Goal: Book appointment/travel/reservation

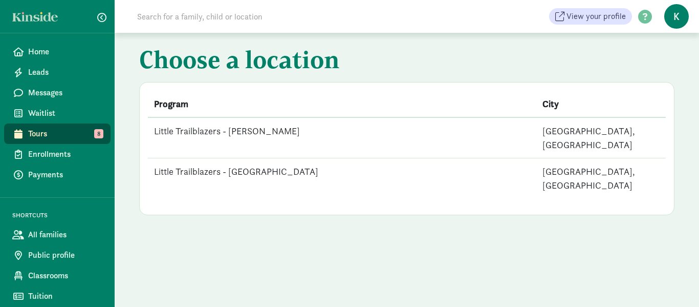
click at [264, 130] on td "Little Trailblazers - [PERSON_NAME]" at bounding box center [342, 137] width 388 height 41
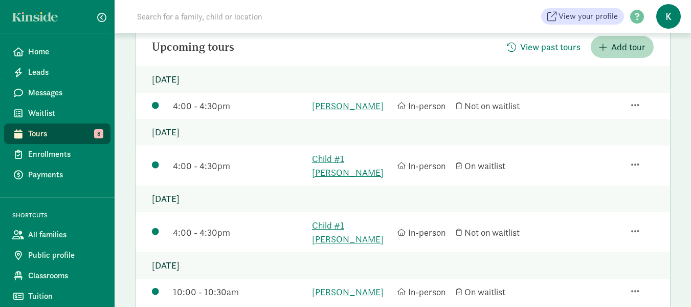
scroll to position [132, 0]
click at [348, 106] on link "[PERSON_NAME]" at bounding box center [352, 107] width 80 height 14
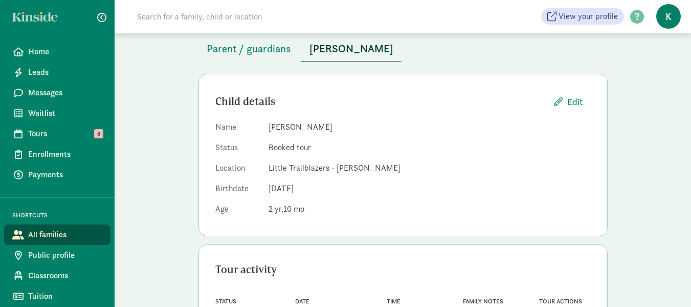
scroll to position [41, 0]
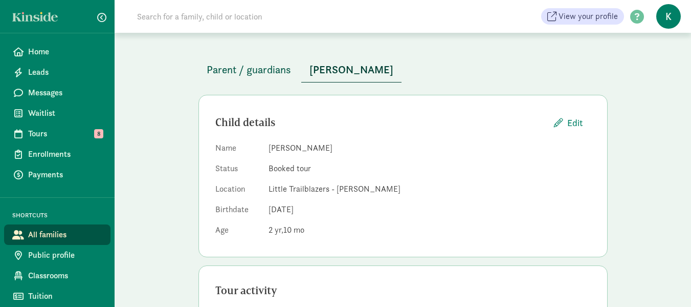
click at [270, 68] on span "Parent / guardians" at bounding box center [249, 69] width 84 height 16
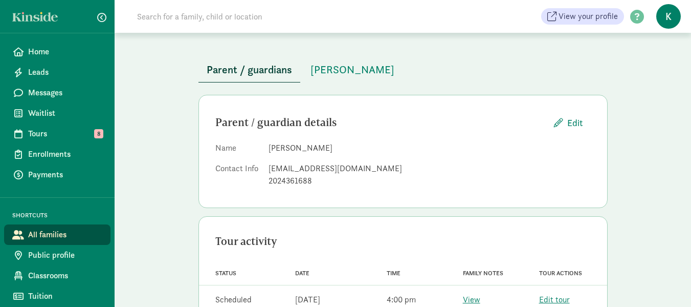
click at [270, 68] on span "Parent / guardians" at bounding box center [249, 69] width 85 height 16
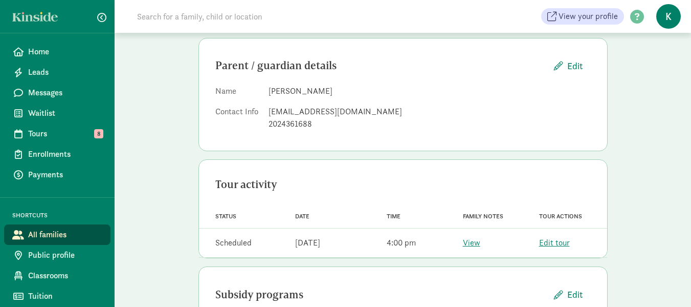
scroll to position [120, 0]
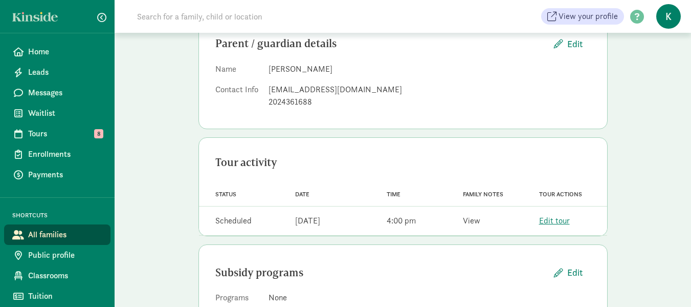
click at [476, 218] on link "View" at bounding box center [471, 220] width 17 height 11
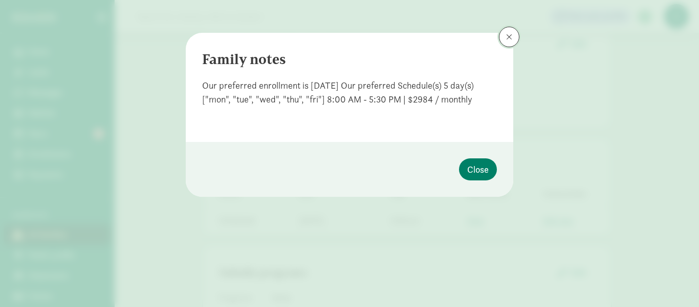
click at [509, 33] on span at bounding box center [509, 37] width 6 height 8
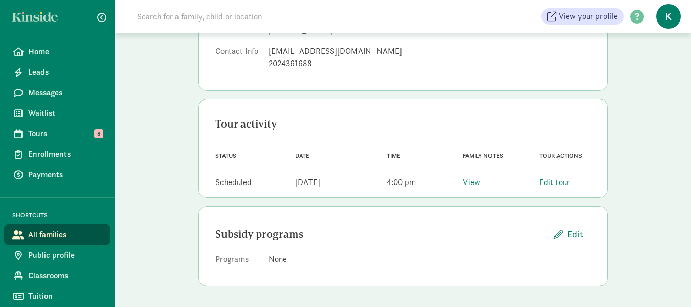
scroll to position [43, 0]
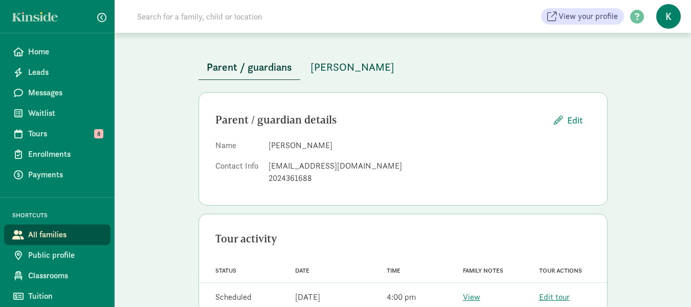
click at [366, 69] on span "Liam Behnam" at bounding box center [353, 67] width 84 height 16
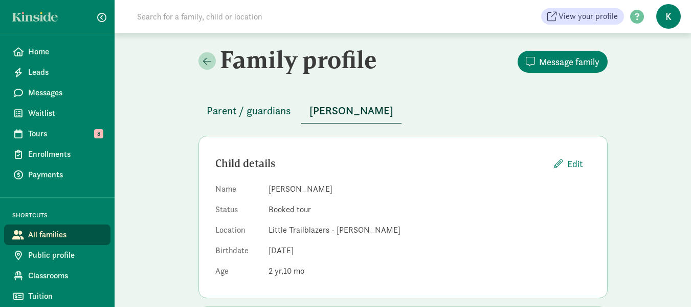
click at [273, 108] on span "Parent / guardians" at bounding box center [249, 110] width 84 height 16
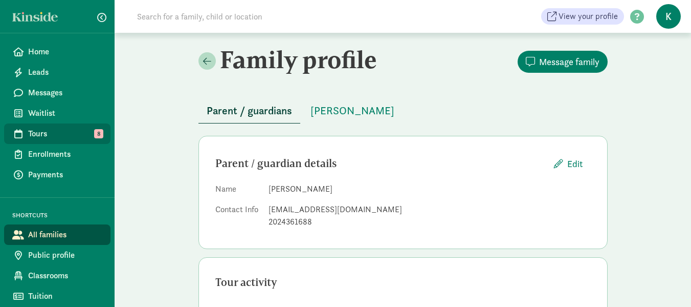
click at [54, 130] on span "Tours" at bounding box center [65, 133] width 74 height 12
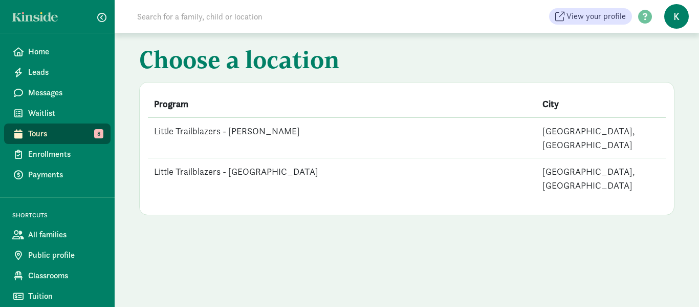
click at [237, 159] on td "Little Trailblazers - [GEOGRAPHIC_DATA]" at bounding box center [342, 178] width 388 height 40
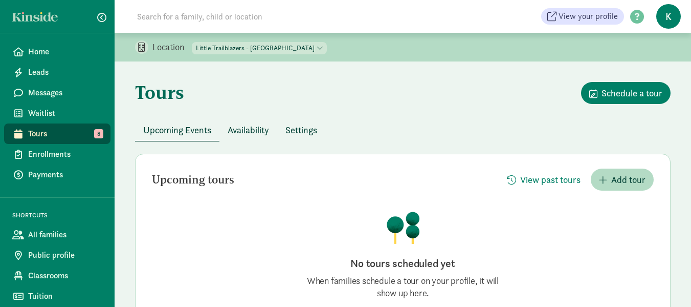
click at [60, 133] on span "Tours" at bounding box center [65, 133] width 74 height 12
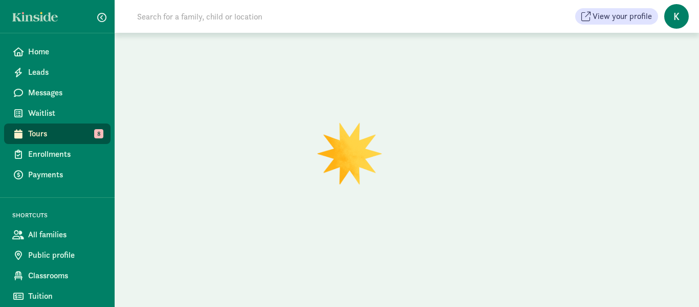
click at [46, 132] on span "Tours" at bounding box center [65, 133] width 74 height 12
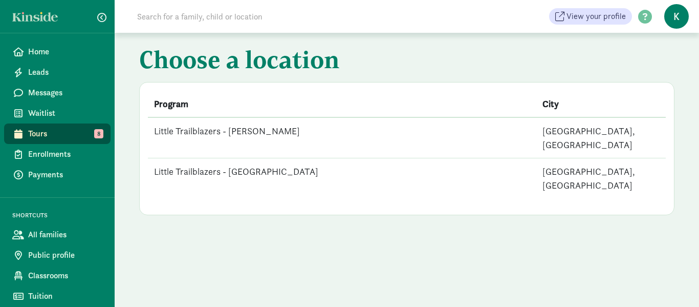
click at [251, 130] on td "Little Trailblazers - [PERSON_NAME]" at bounding box center [342, 137] width 388 height 41
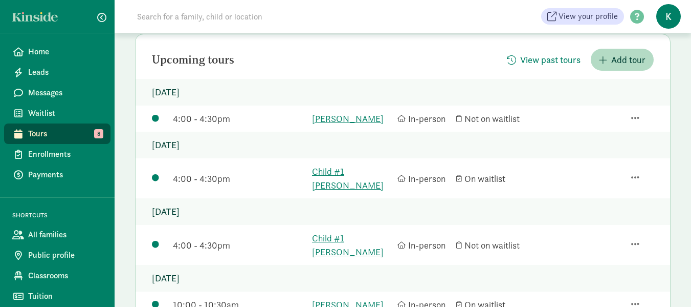
scroll to position [121, 0]
click at [355, 169] on link "Child #1 [PERSON_NAME]" at bounding box center [352, 177] width 80 height 28
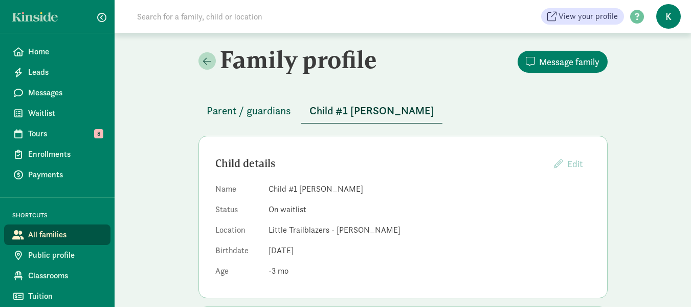
click at [245, 107] on span "Parent / guardians" at bounding box center [249, 110] width 84 height 16
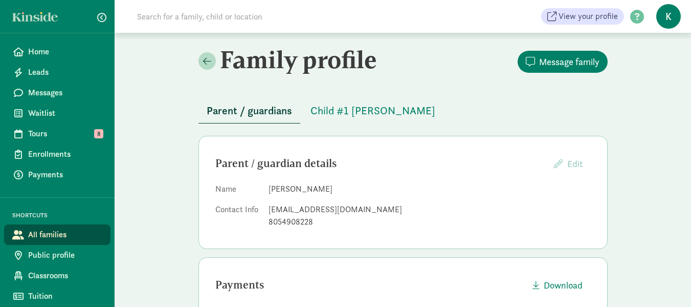
click at [245, 107] on span "Parent / guardians" at bounding box center [249, 110] width 85 height 16
click at [62, 128] on span "Tours" at bounding box center [65, 133] width 74 height 12
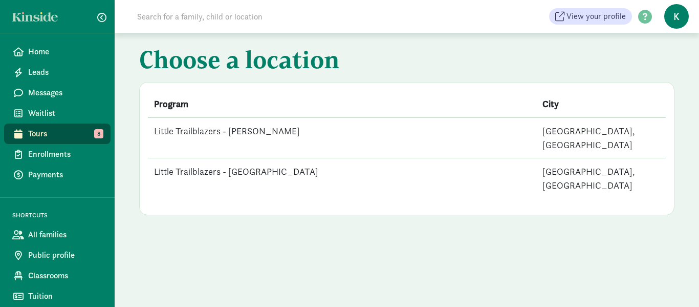
click at [244, 132] on td "Little Trailblazers - [PERSON_NAME]" at bounding box center [342, 137] width 388 height 41
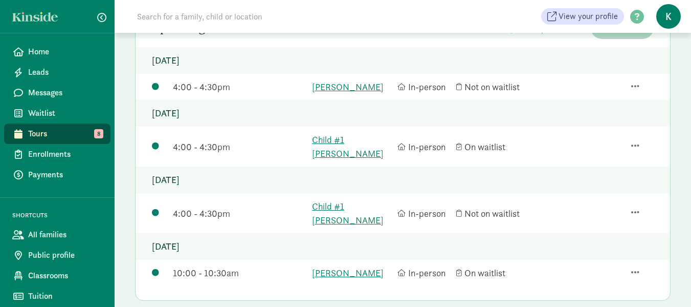
scroll to position [157, 0]
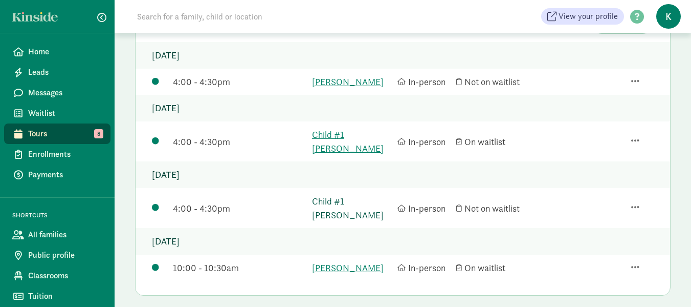
click at [353, 194] on link "Child #1 [PERSON_NAME]" at bounding box center [352, 208] width 80 height 28
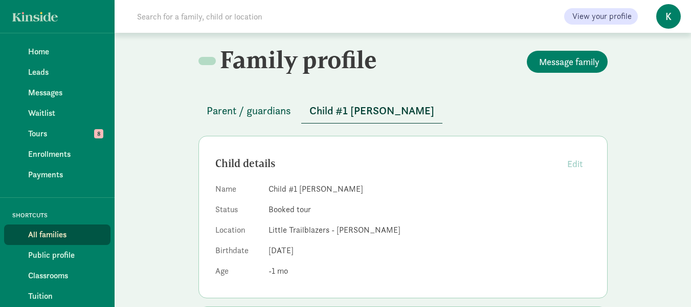
click at [253, 108] on span "Parent / guardians" at bounding box center [249, 110] width 84 height 16
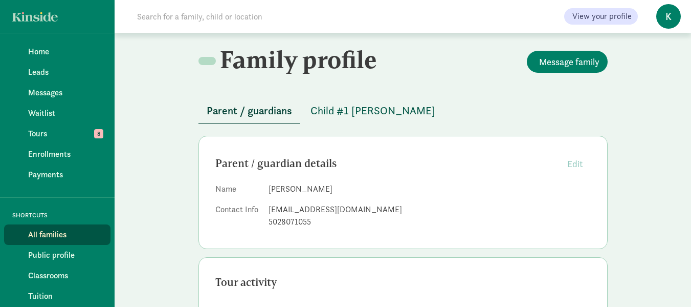
click at [366, 109] on span "Child #1 Howard" at bounding box center [373, 110] width 125 height 16
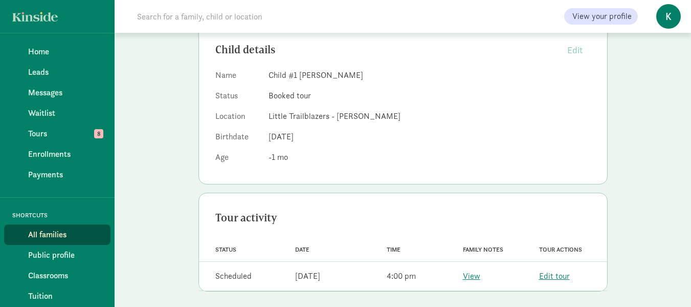
scroll to position [119, 0]
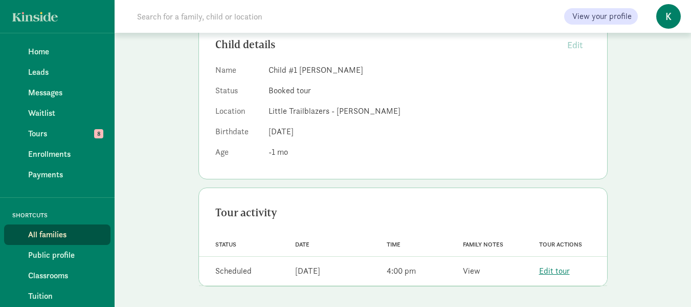
click at [475, 271] on link "View" at bounding box center [471, 270] width 17 height 11
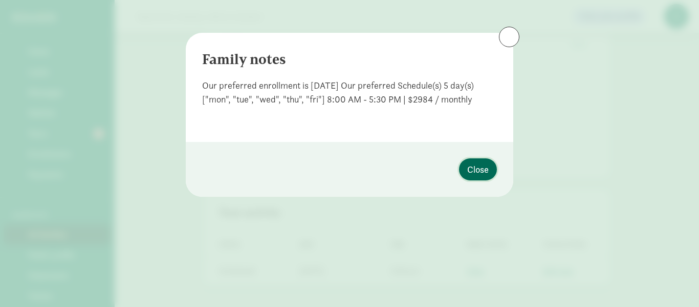
click at [484, 166] on span "Close" at bounding box center [477, 169] width 21 height 14
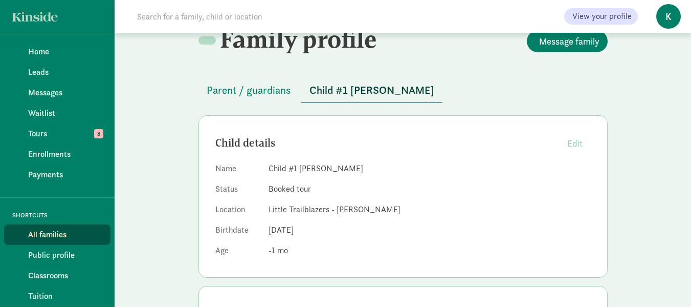
scroll to position [0, 0]
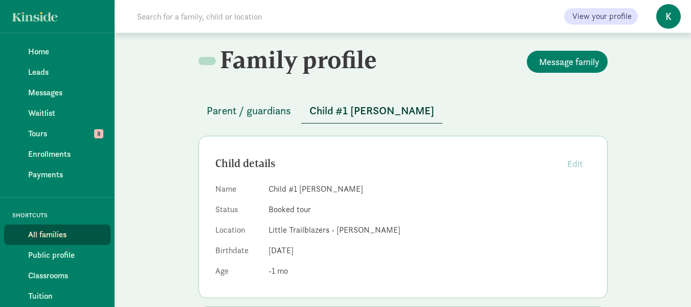
click at [271, 107] on span "Parent / guardians" at bounding box center [249, 110] width 84 height 16
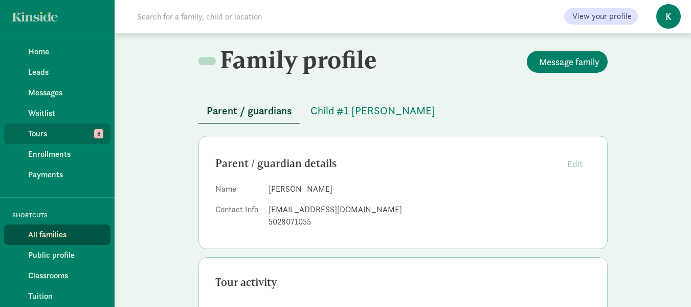
click at [57, 130] on span "Tours" at bounding box center [65, 133] width 74 height 12
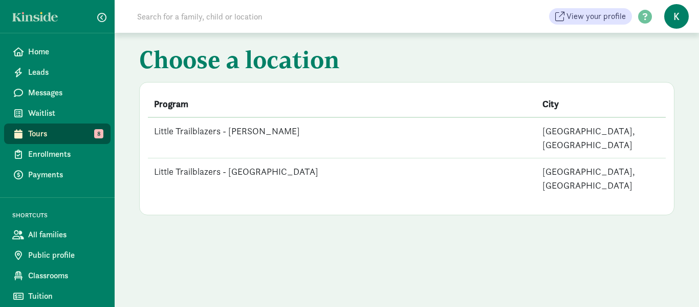
click at [272, 140] on td "Little Trailblazers - [PERSON_NAME]" at bounding box center [342, 137] width 388 height 41
